Goal: Information Seeking & Learning: Learn about a topic

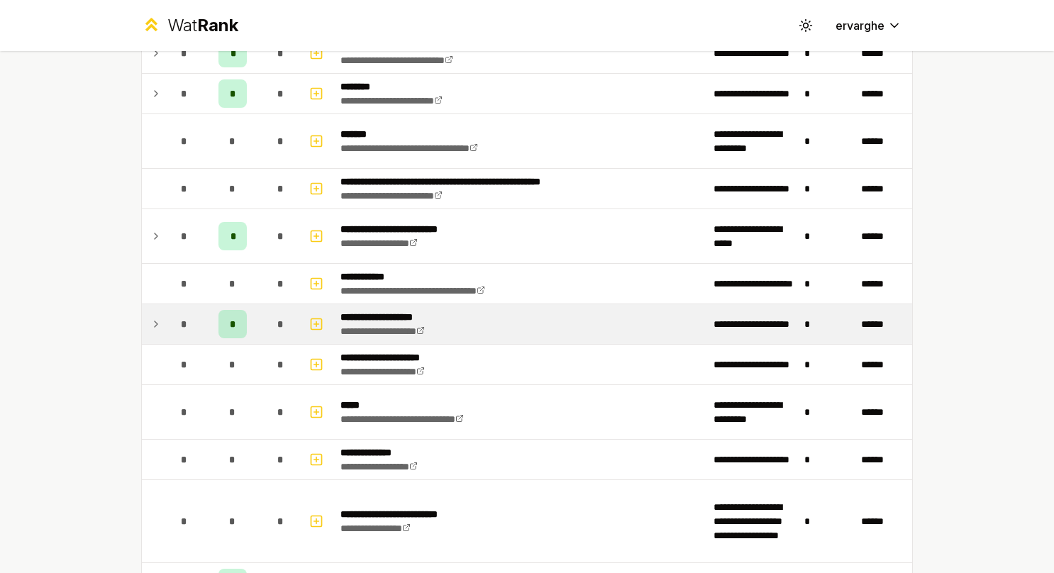
scroll to position [1285, 0]
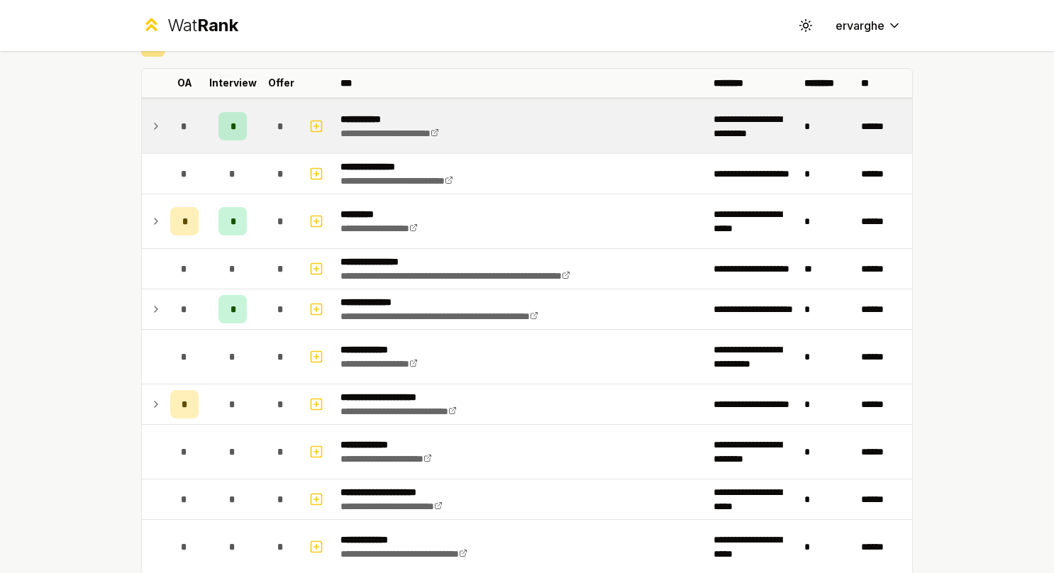
scroll to position [213, 0]
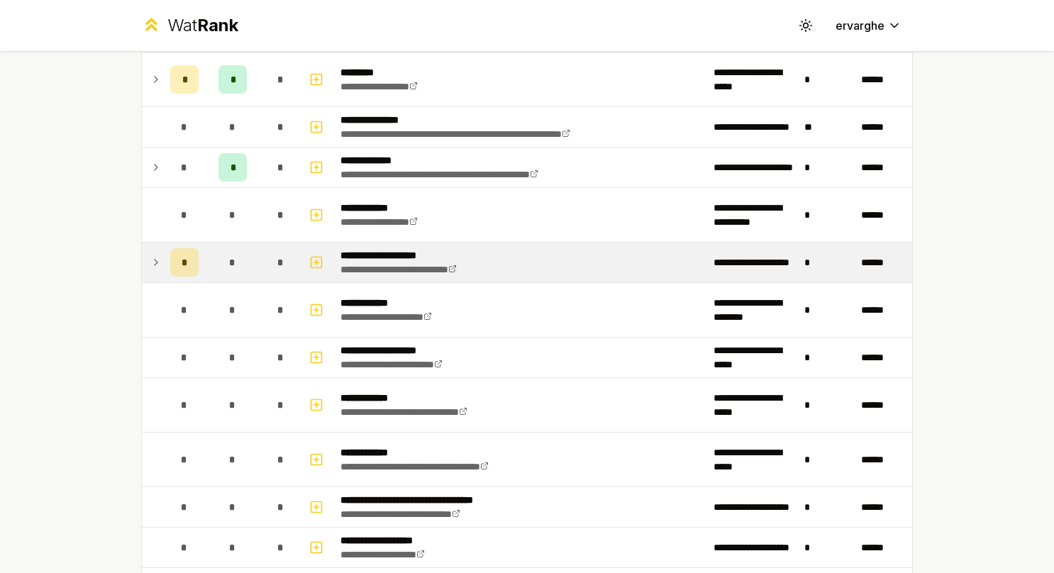
click at [150, 251] on td at bounding box center [153, 263] width 23 height 40
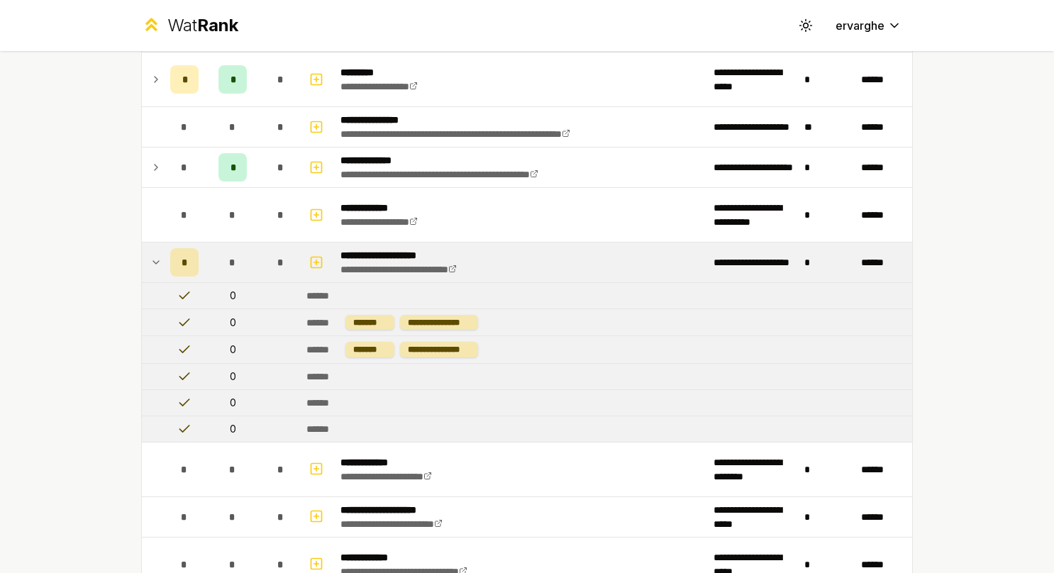
click at [149, 250] on td at bounding box center [153, 263] width 23 height 40
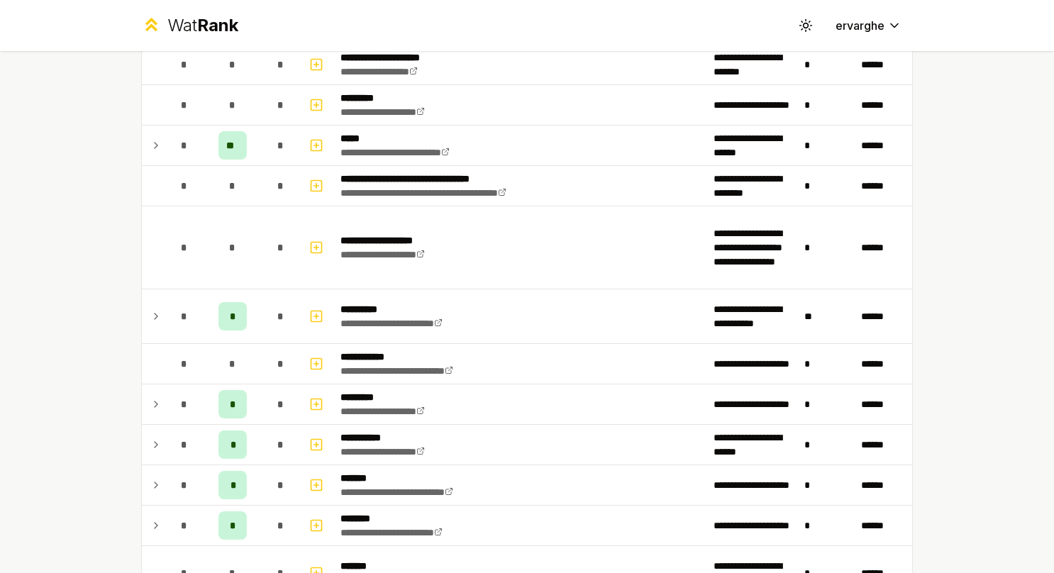
scroll to position [1064, 0]
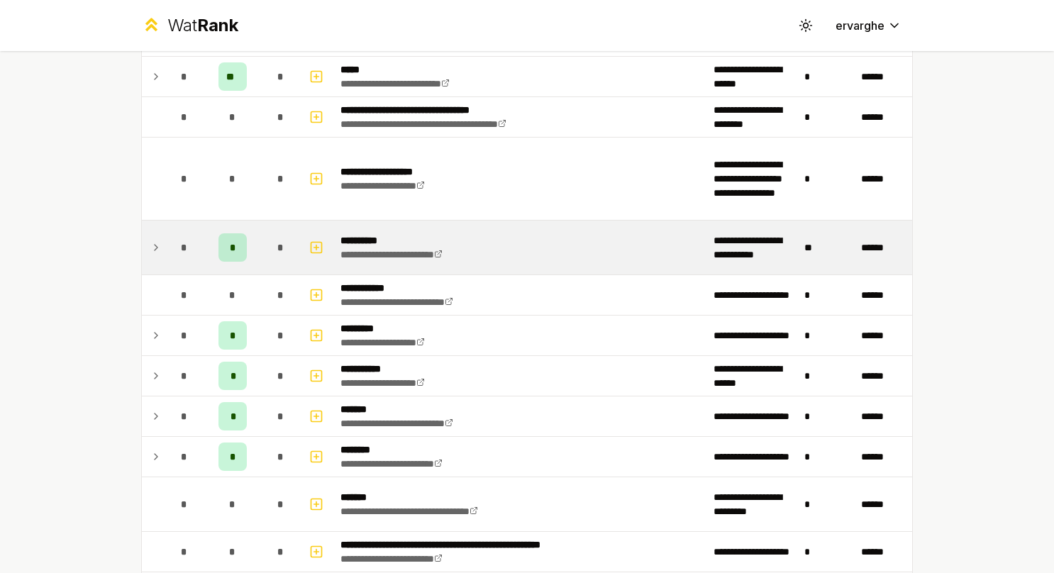
click at [156, 245] on td at bounding box center [153, 248] width 23 height 54
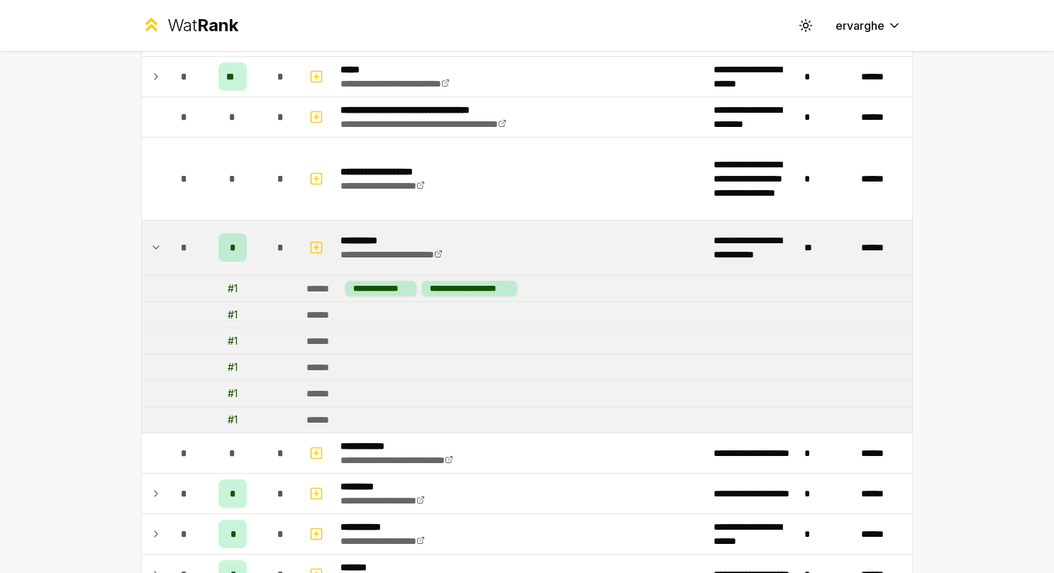
click at [156, 243] on td at bounding box center [153, 248] width 23 height 54
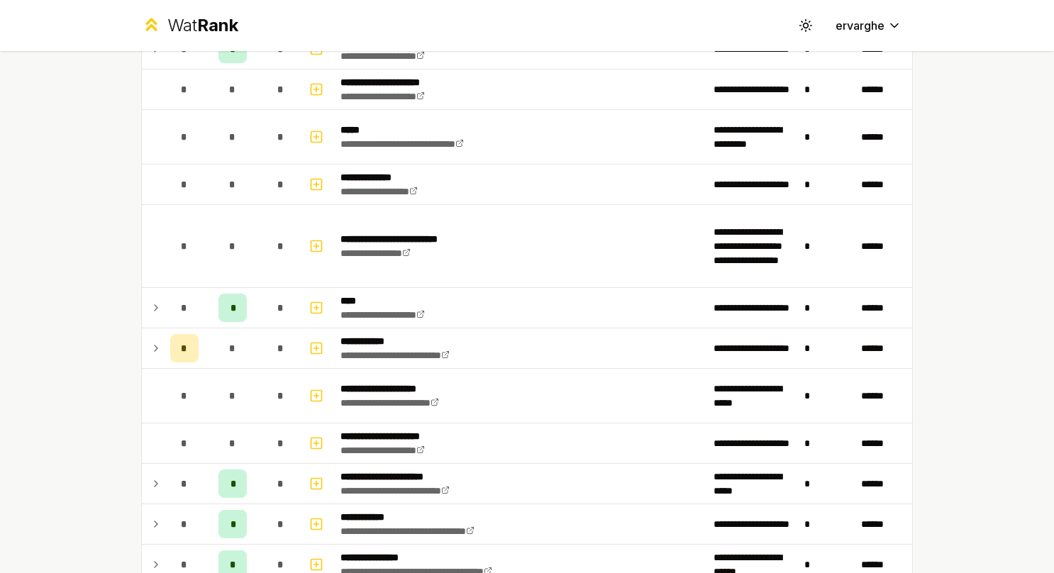
scroll to position [1773, 0]
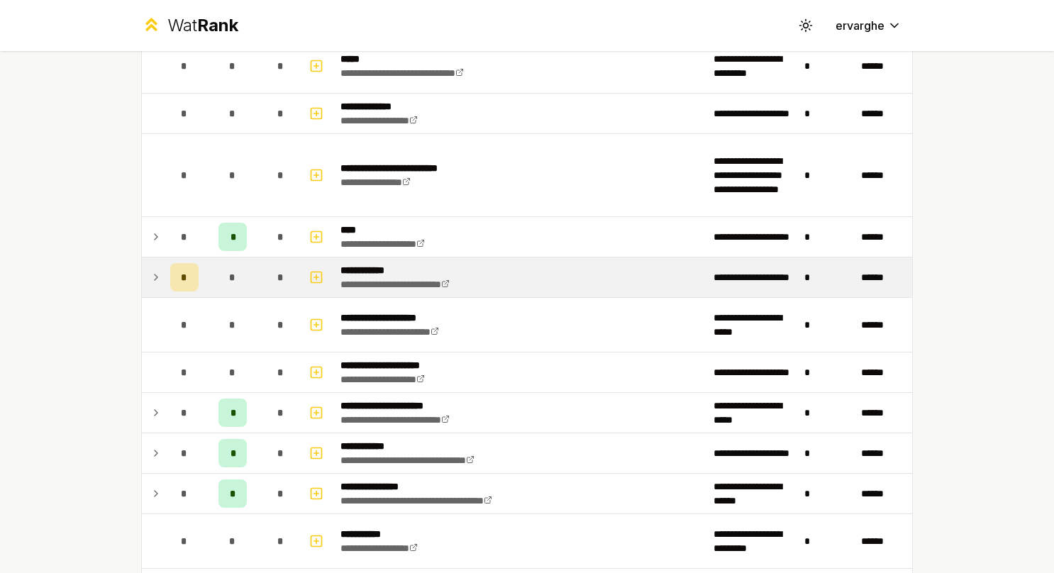
click at [154, 269] on icon at bounding box center [155, 277] width 11 height 17
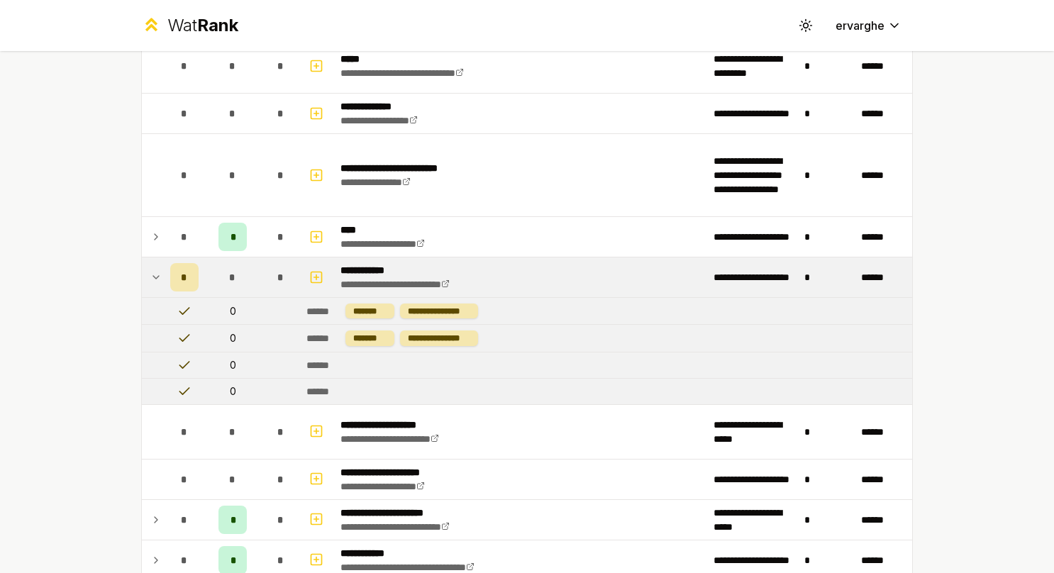
click at [151, 269] on icon at bounding box center [155, 277] width 11 height 17
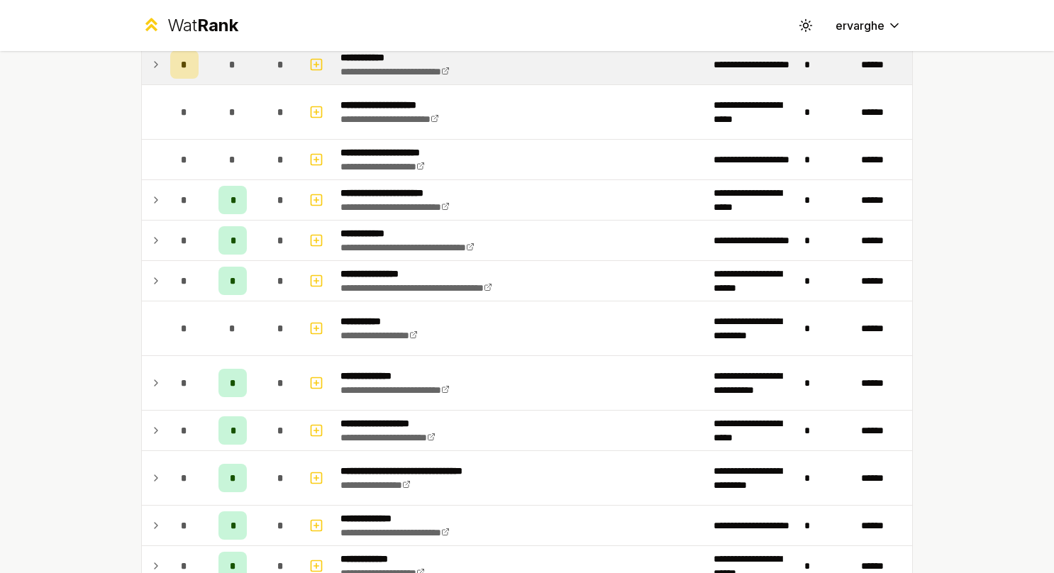
scroll to position [2057, 0]
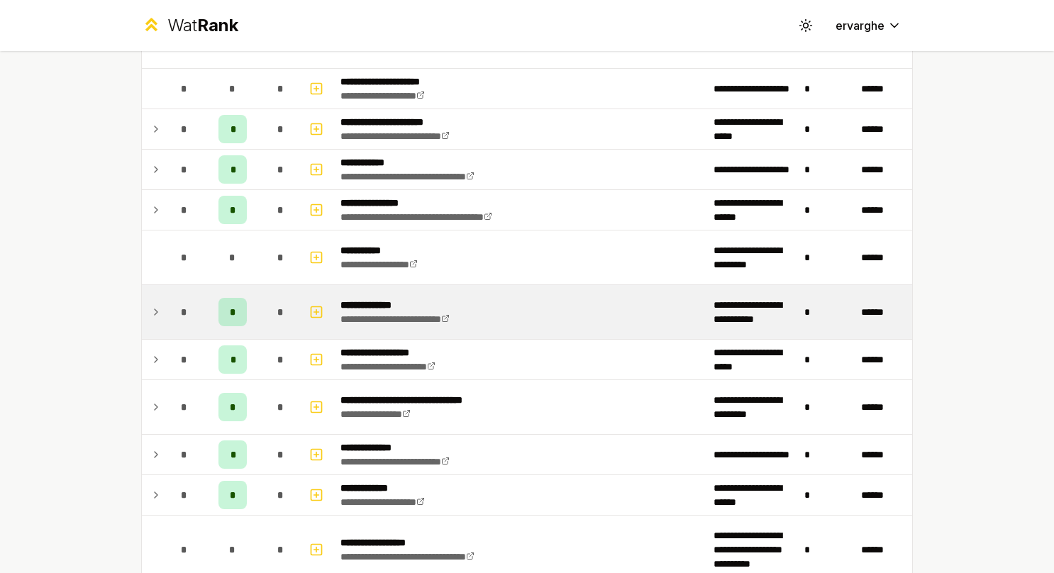
click at [150, 304] on icon at bounding box center [155, 312] width 11 height 17
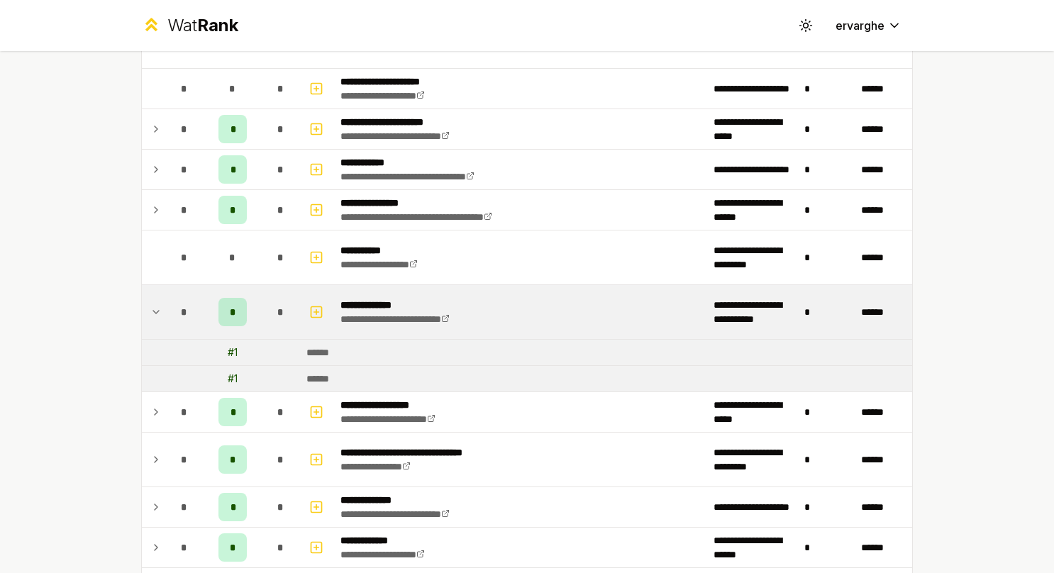
click at [150, 304] on icon at bounding box center [155, 312] width 11 height 17
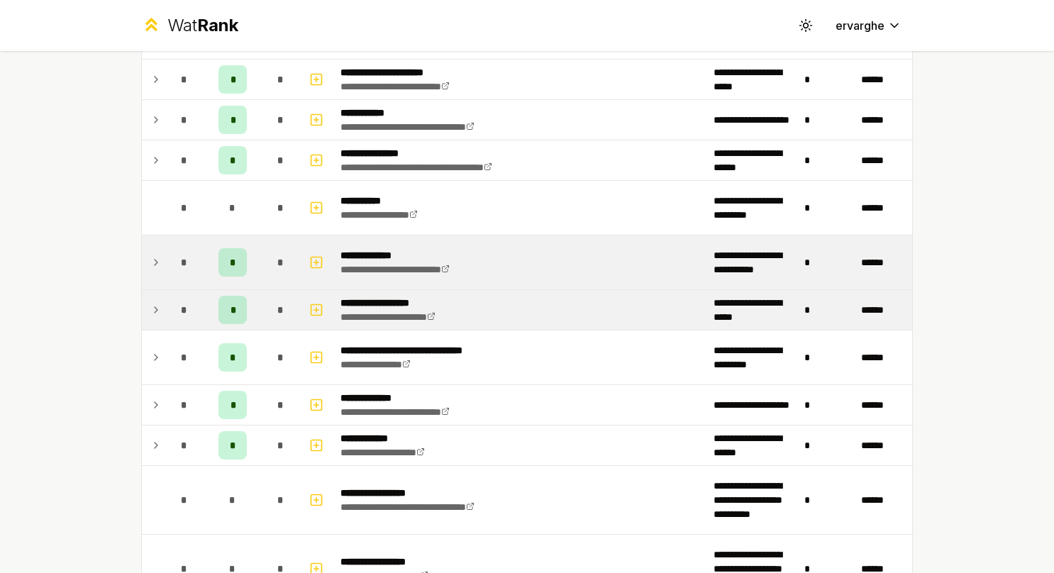
scroll to position [2128, 0]
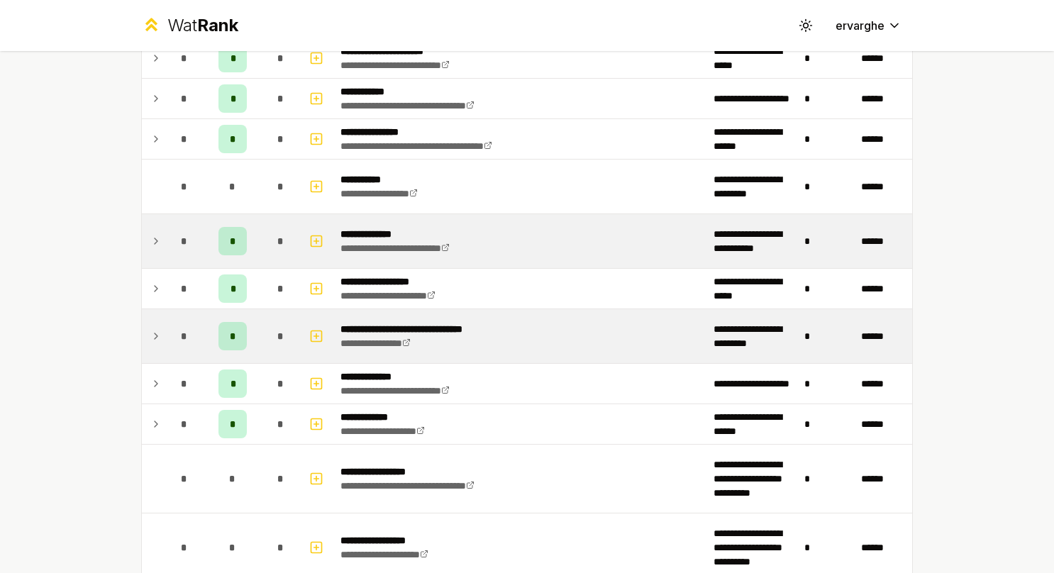
click at [142, 315] on td at bounding box center [153, 336] width 23 height 54
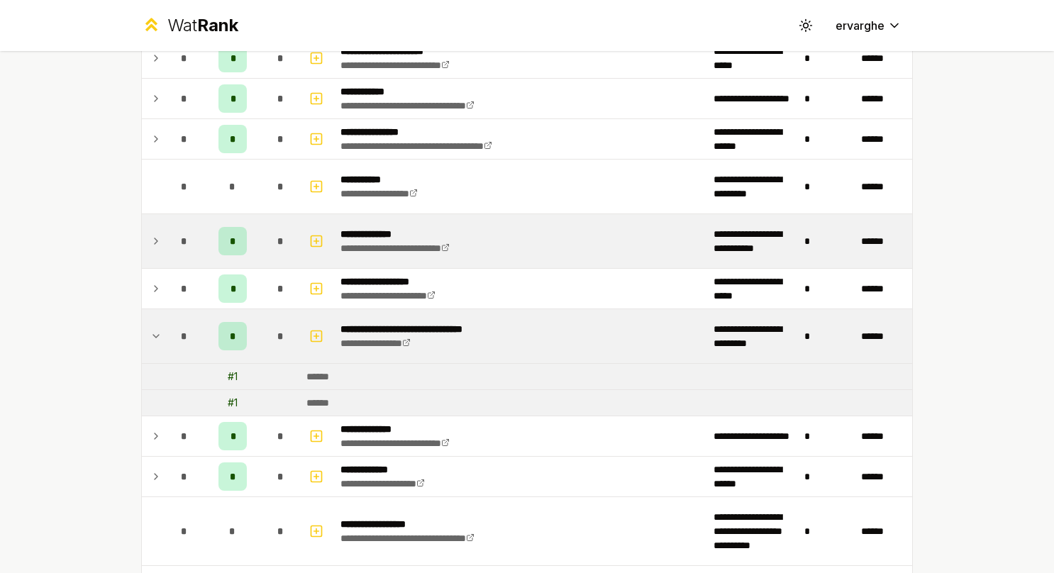
click at [142, 315] on td at bounding box center [153, 336] width 23 height 54
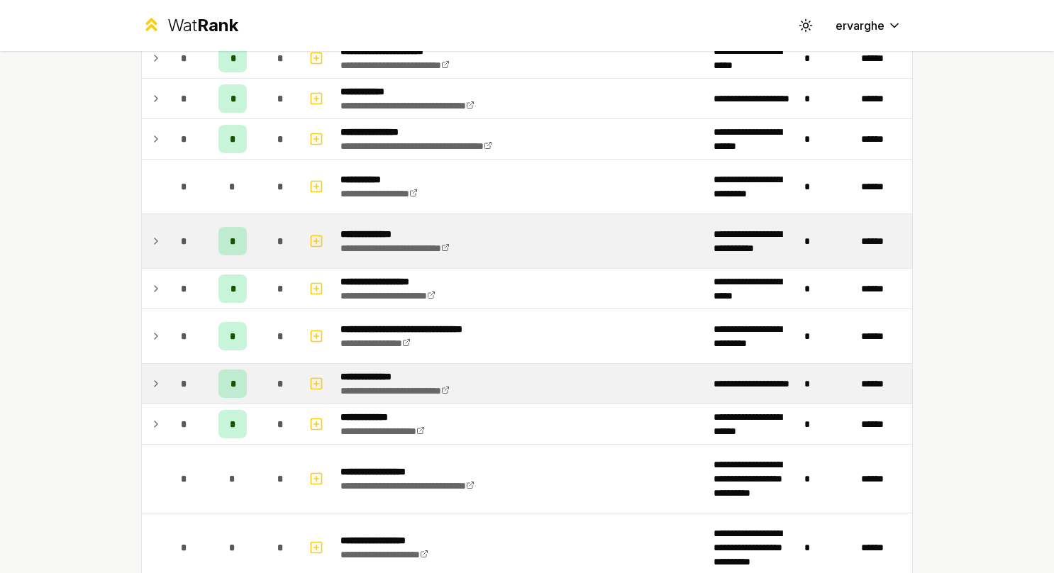
click at [155, 376] on icon at bounding box center [155, 383] width 11 height 17
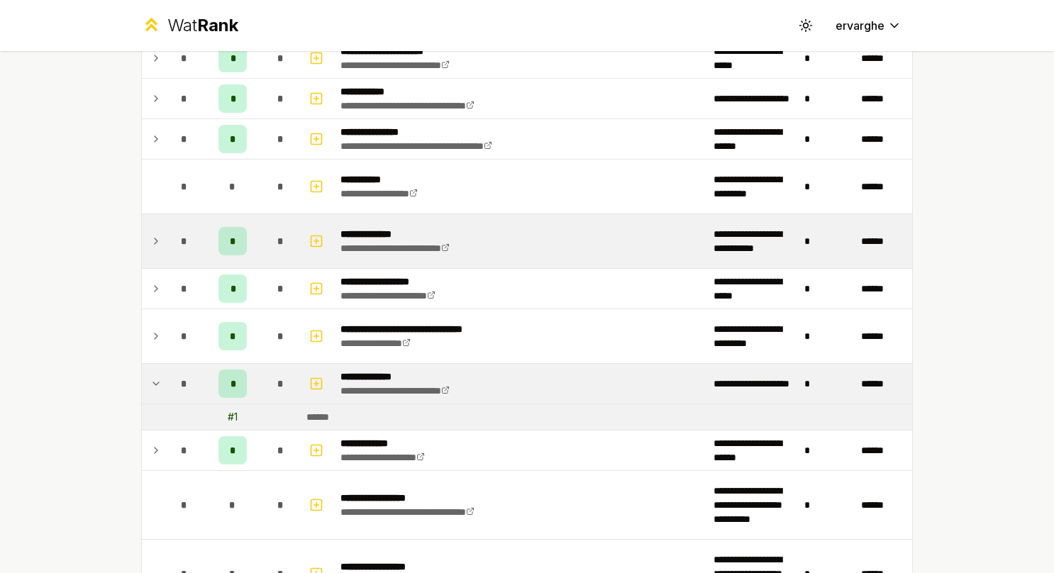
click at [155, 376] on icon at bounding box center [155, 383] width 11 height 17
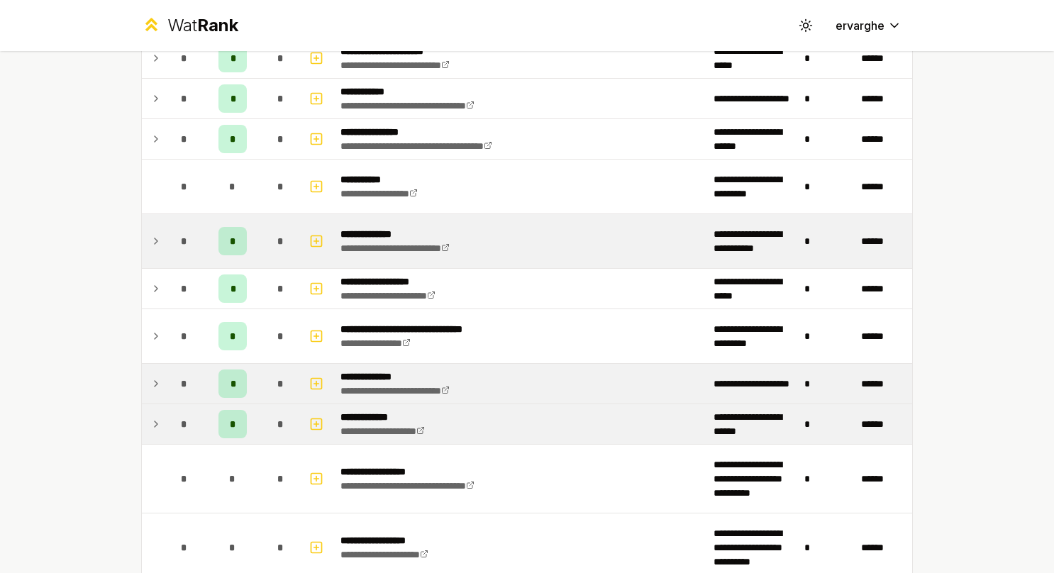
click at [150, 416] on icon at bounding box center [155, 424] width 11 height 17
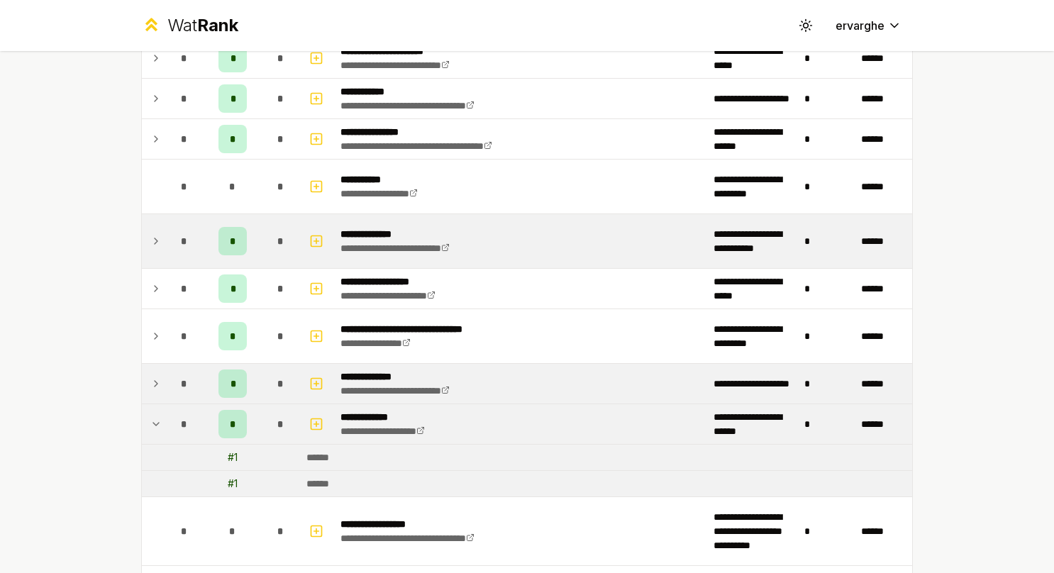
click at [150, 416] on icon at bounding box center [155, 424] width 11 height 17
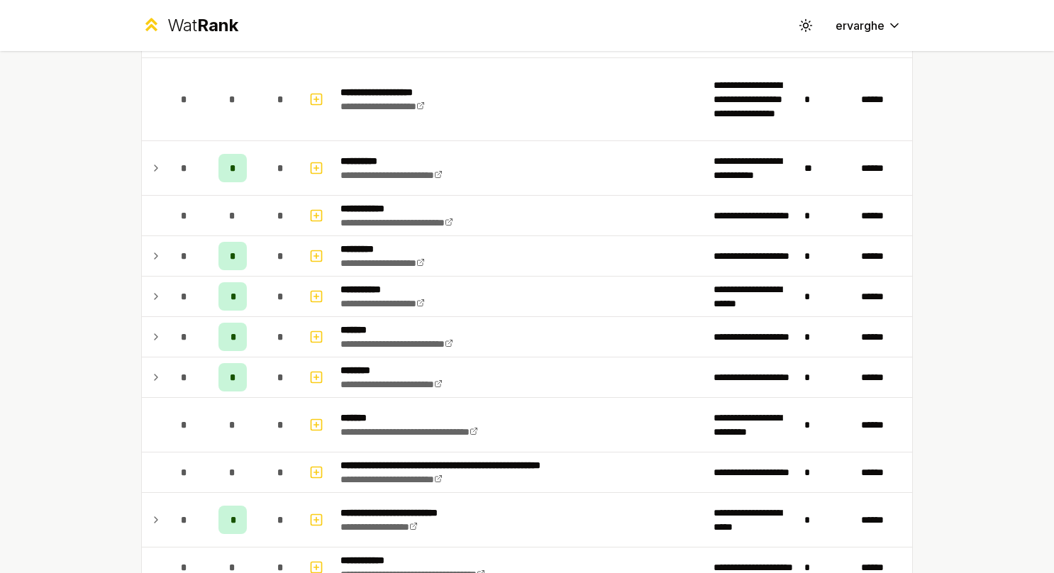
scroll to position [1002, 0]
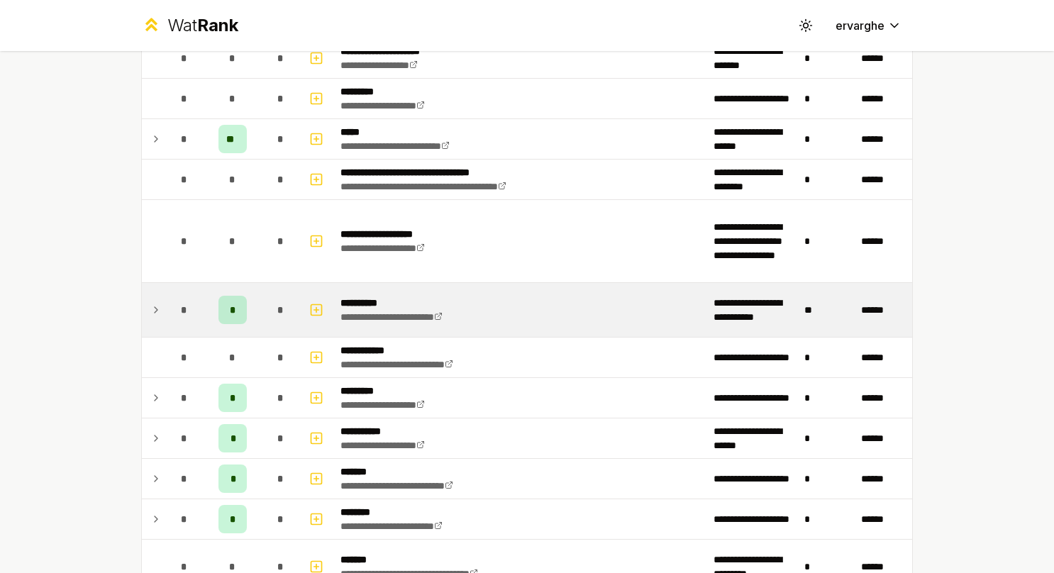
click at [249, 309] on td "*" at bounding box center [232, 310] width 57 height 54
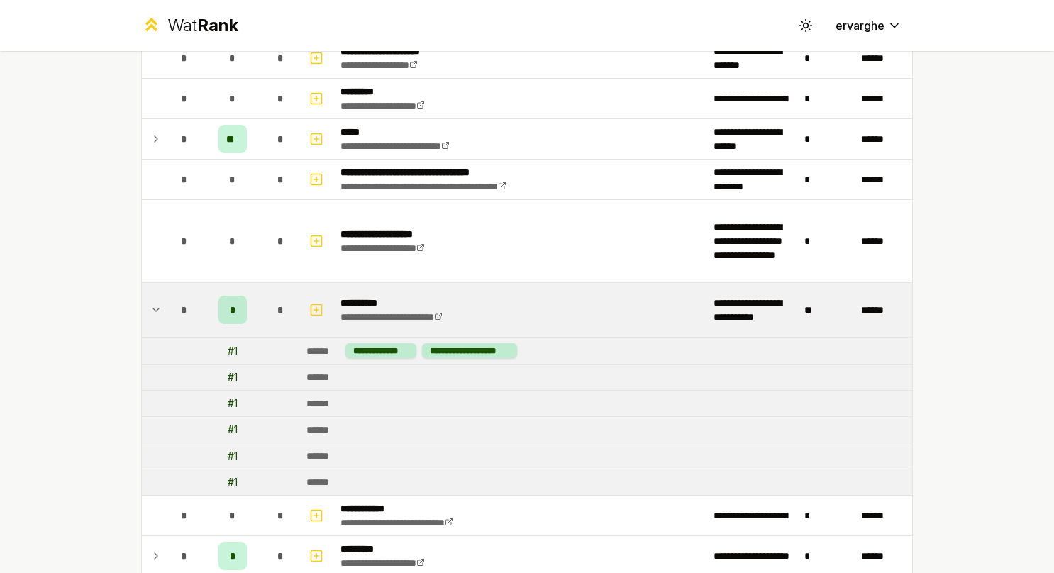
click at [249, 309] on td "*" at bounding box center [232, 310] width 57 height 54
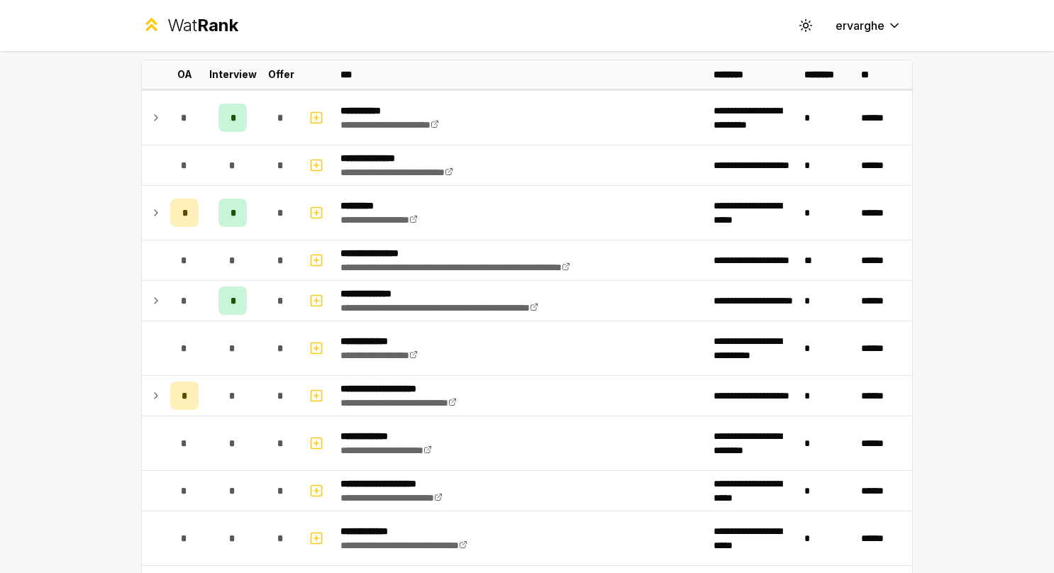
scroll to position [9, 0]
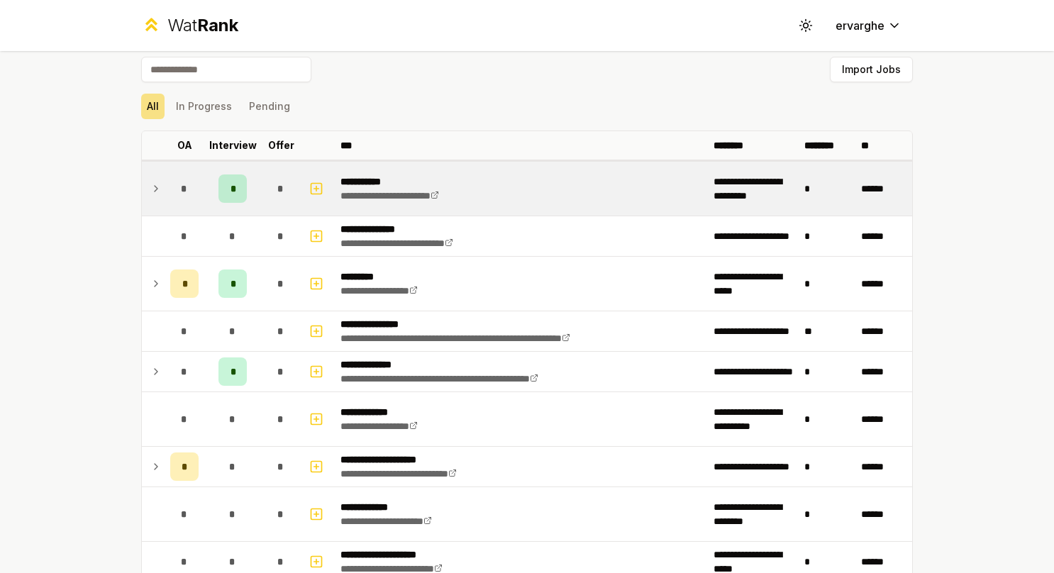
click at [150, 180] on icon at bounding box center [155, 188] width 11 height 17
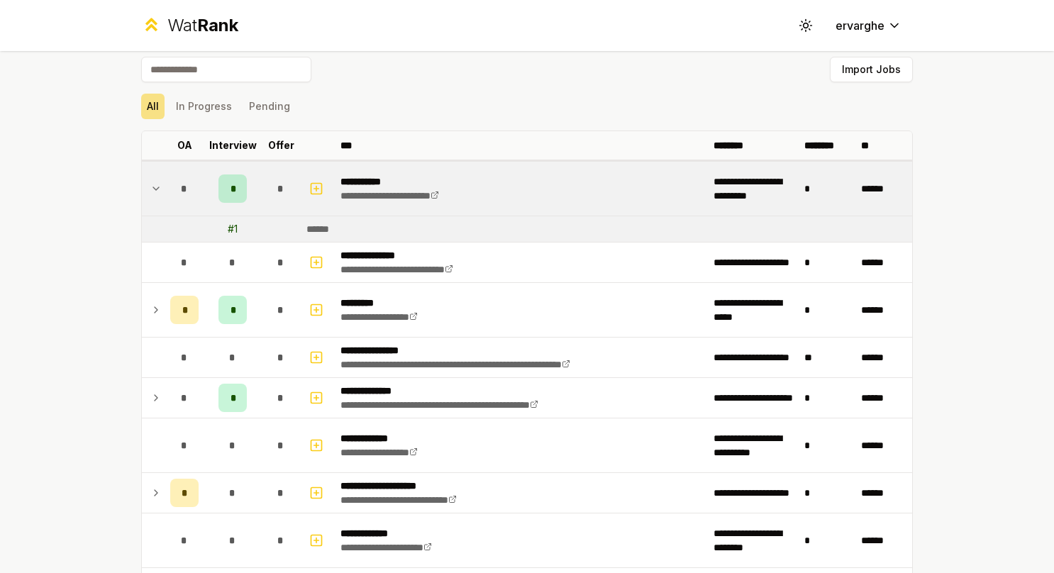
click at [150, 180] on icon at bounding box center [155, 188] width 11 height 17
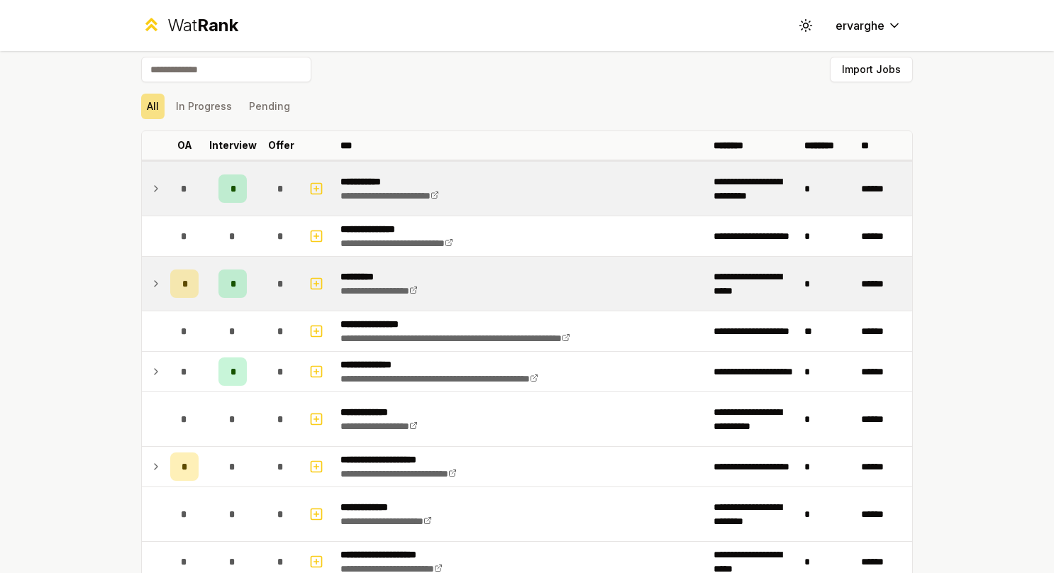
click at [150, 288] on icon at bounding box center [155, 283] width 11 height 17
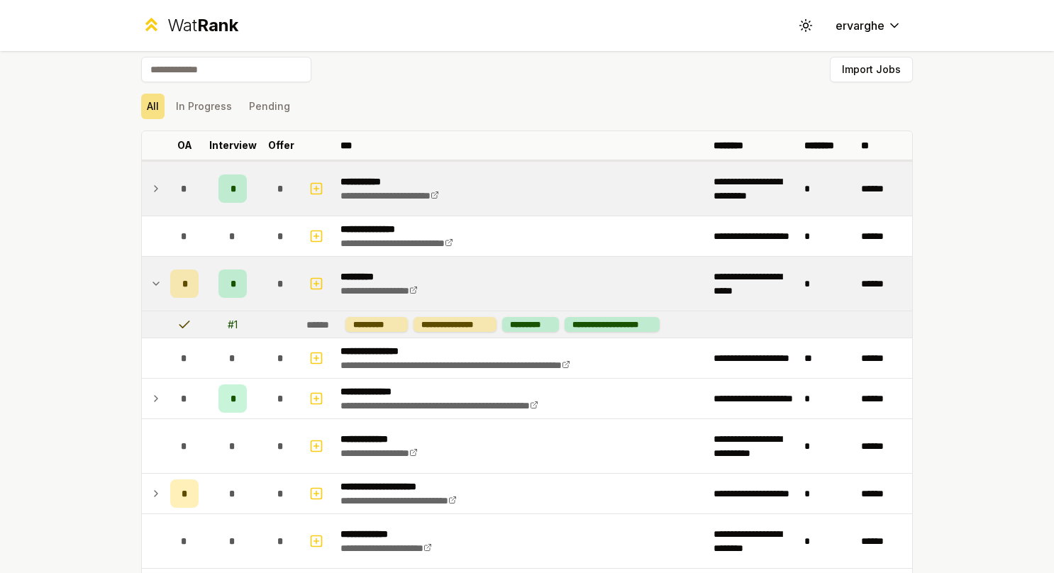
click at [142, 281] on td at bounding box center [153, 284] width 23 height 54
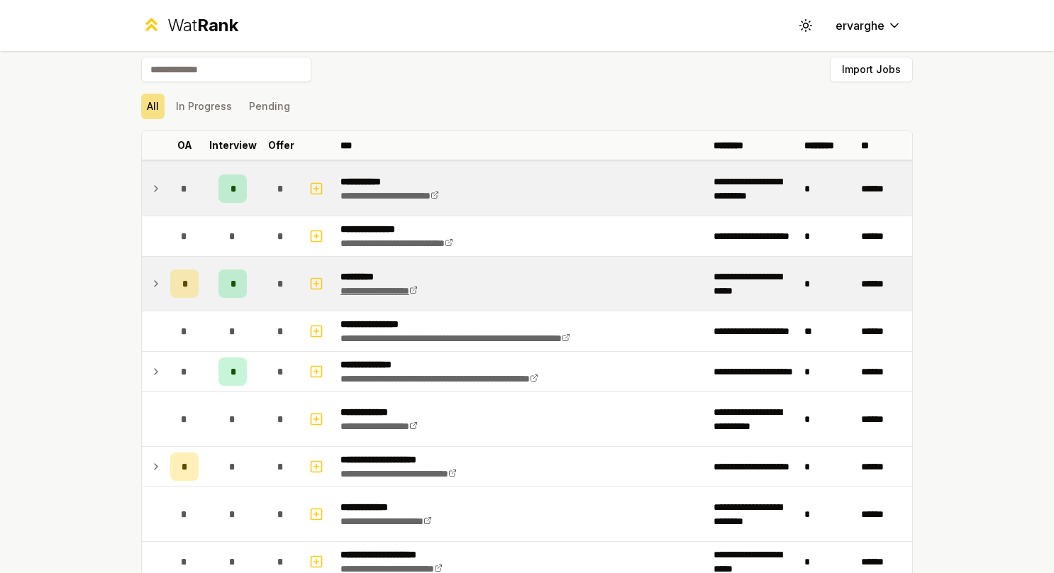
click at [386, 290] on link "**********" at bounding box center [378, 291] width 77 height 10
